Goal: Information Seeking & Learning: Check status

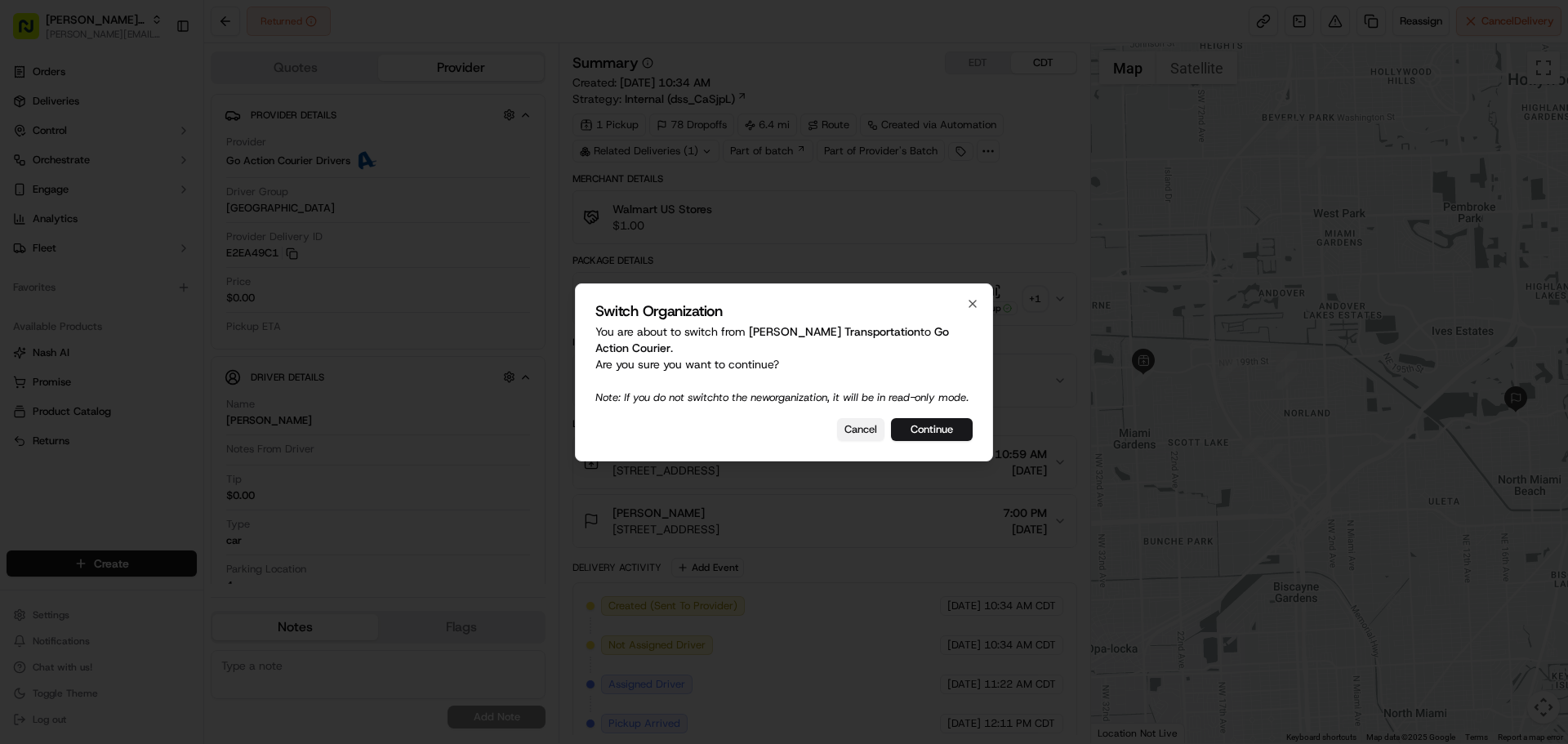
click at [848, 423] on button "Cancel" at bounding box center [860, 429] width 48 height 23
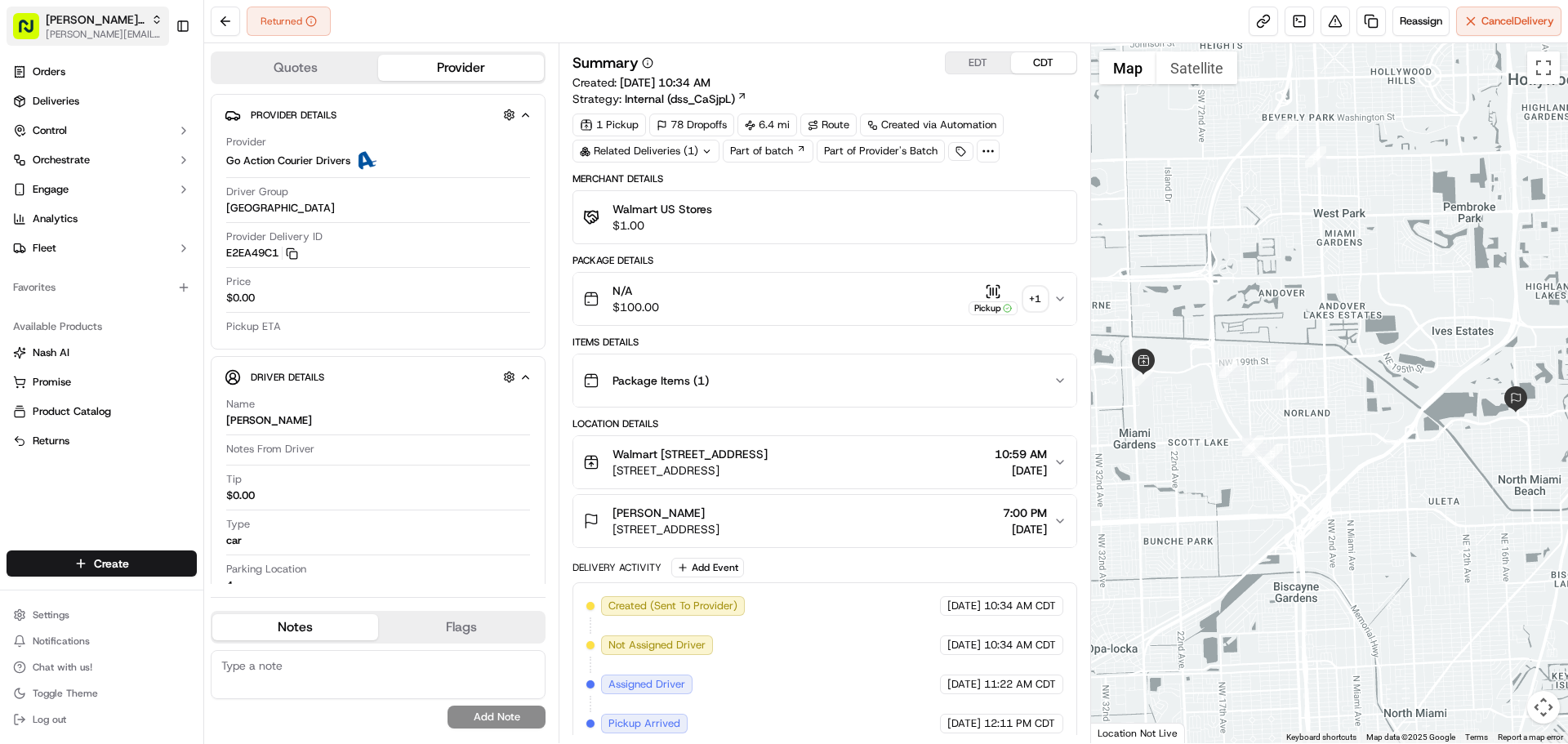
click at [71, 34] on span "[PERSON_NAME][EMAIL_ADDRESS][DOMAIN_NAME]" at bounding box center [104, 34] width 116 height 13
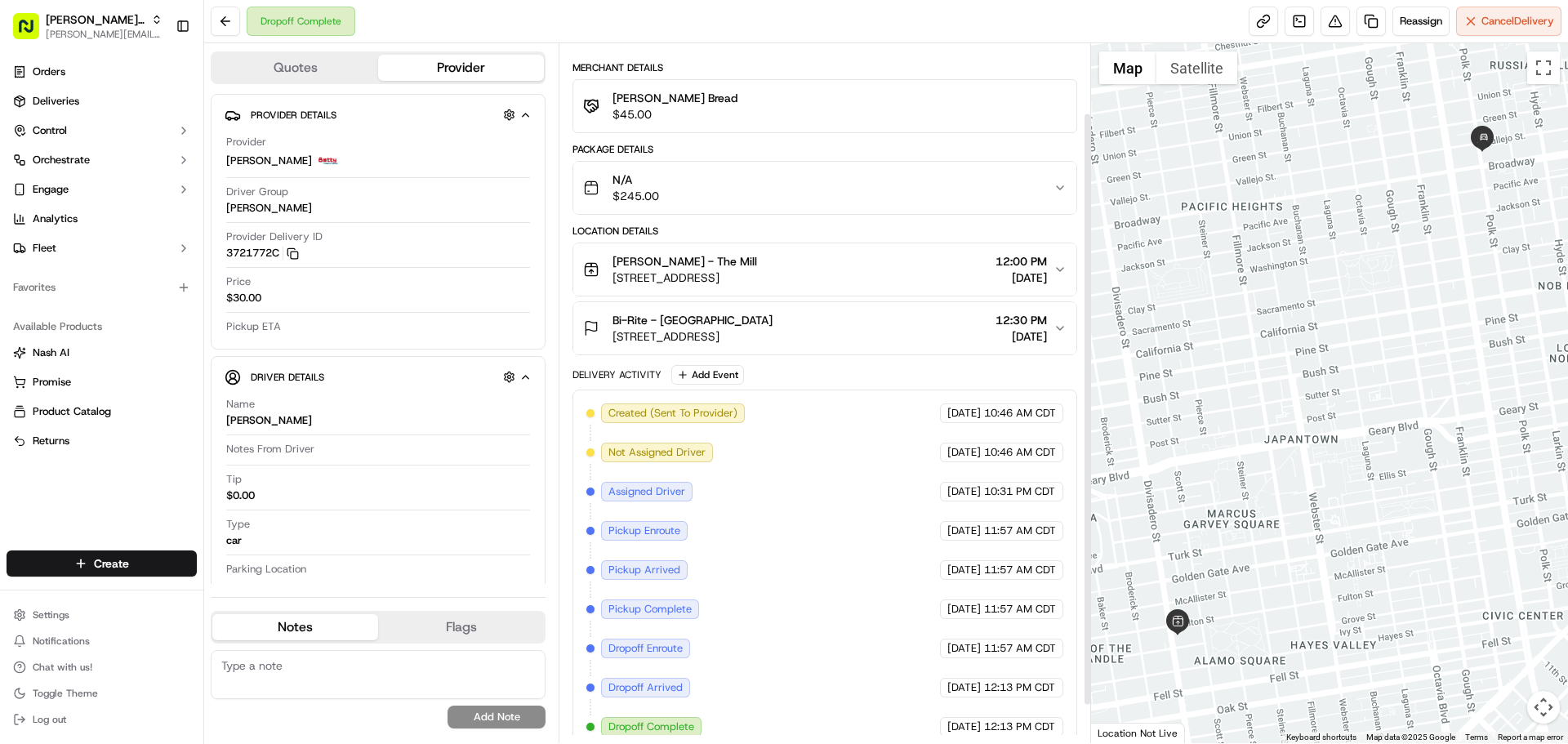
scroll to position [127, 0]
